Goal: Check status: Check status

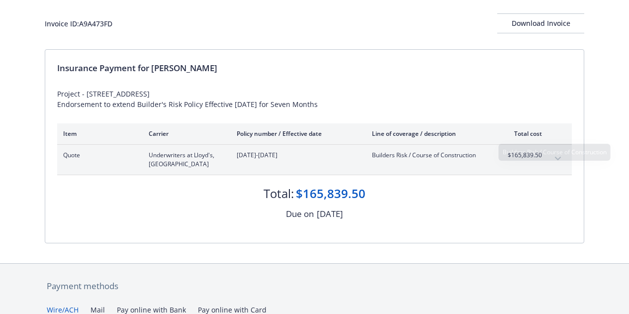
scroll to position [58, 0]
